Goal: Obtain resource: Obtain resource

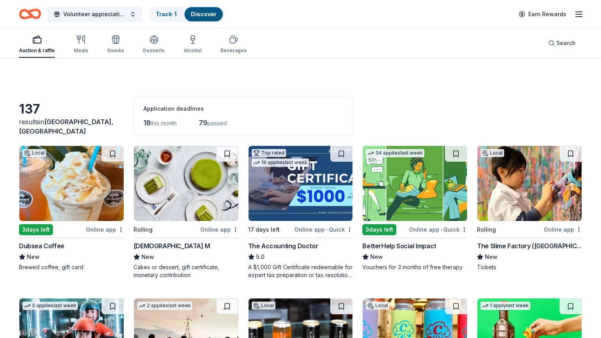
scroll to position [4021, 0]
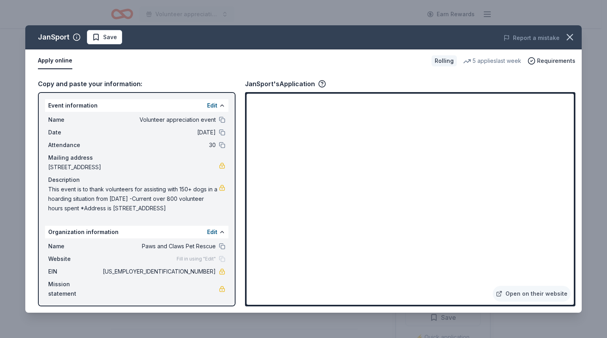
scroll to position [139, 0]
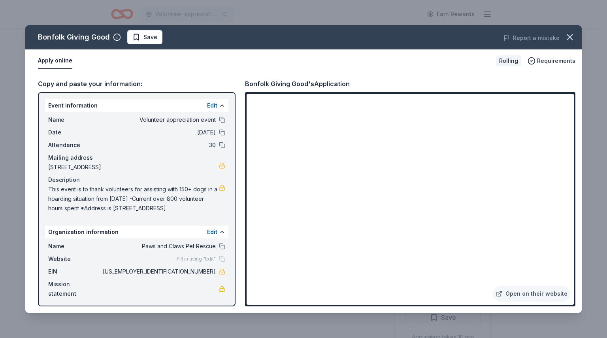
scroll to position [314, 0]
drag, startPoint x: 177, startPoint y: 180, endPoint x: 167, endPoint y: 213, distance: 34.6
click at [167, 213] on span "This event is to thank volunteers for assisting with 150+ dogs in a hoarding si…" at bounding box center [133, 198] width 171 height 28
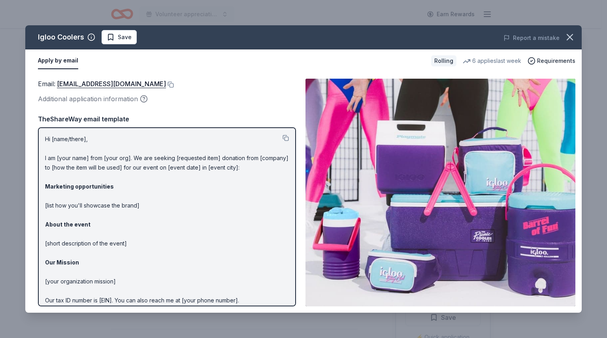
drag, startPoint x: 45, startPoint y: 139, endPoint x: 142, endPoint y: 249, distance: 146.9
click at [142, 249] on div "Hi [name/there], I am [your name] from [your org]. We are seeking [requested it…" at bounding box center [167, 216] width 258 height 179
click at [142, 249] on p "Hi [name/there], I am [your name] from [your org]. We are seeking [requested it…" at bounding box center [167, 233] width 244 height 199
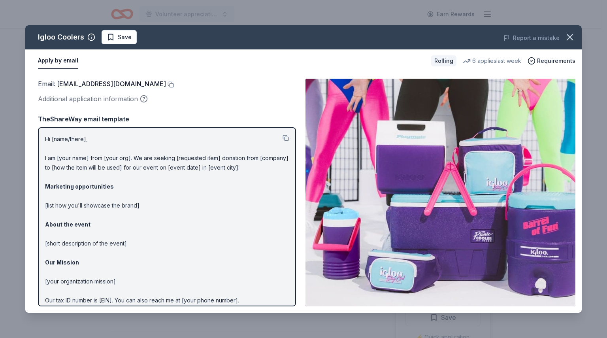
click at [142, 249] on p "Hi [name/there], I am [your name] from [your org]. We are seeking [requested it…" at bounding box center [167, 233] width 244 height 199
click at [282, 137] on button at bounding box center [285, 138] width 6 height 6
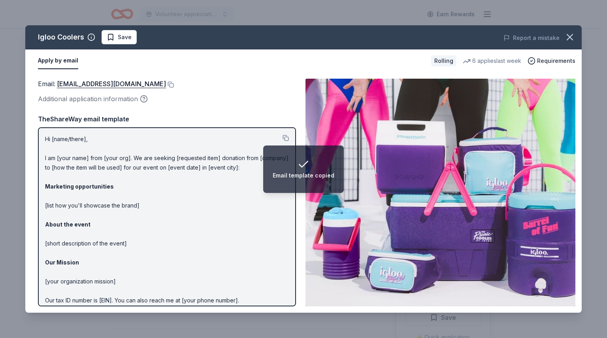
scroll to position [34, 0]
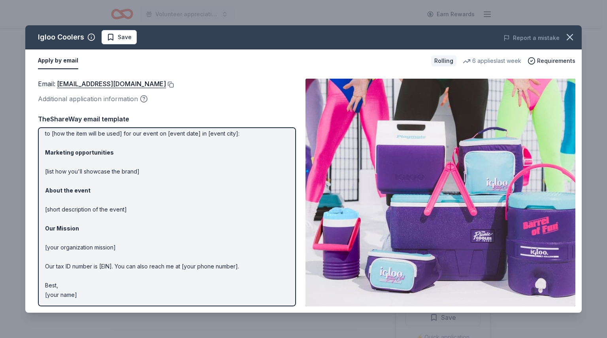
click at [166, 83] on button at bounding box center [170, 84] width 8 height 6
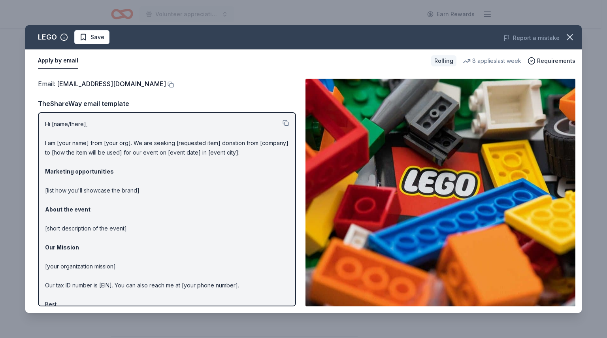
scroll to position [19, 0]
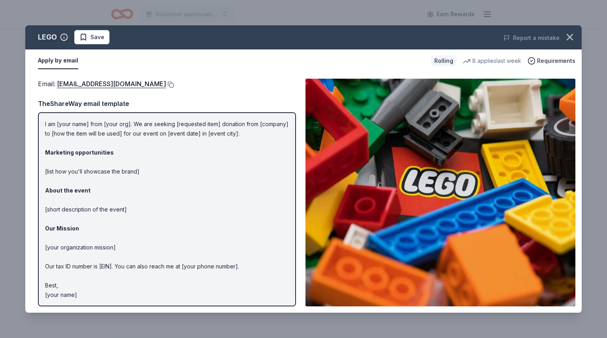
click at [166, 83] on button at bounding box center [170, 84] width 8 height 6
